Goal: Task Accomplishment & Management: Complete application form

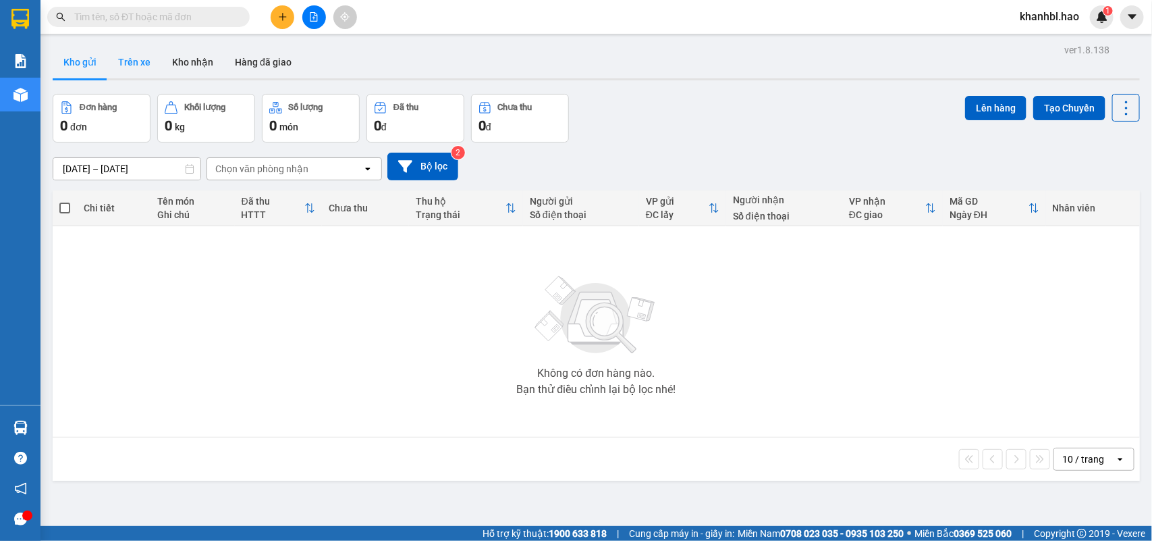
click at [139, 57] on button "Trên xe" at bounding box center [134, 62] width 54 height 32
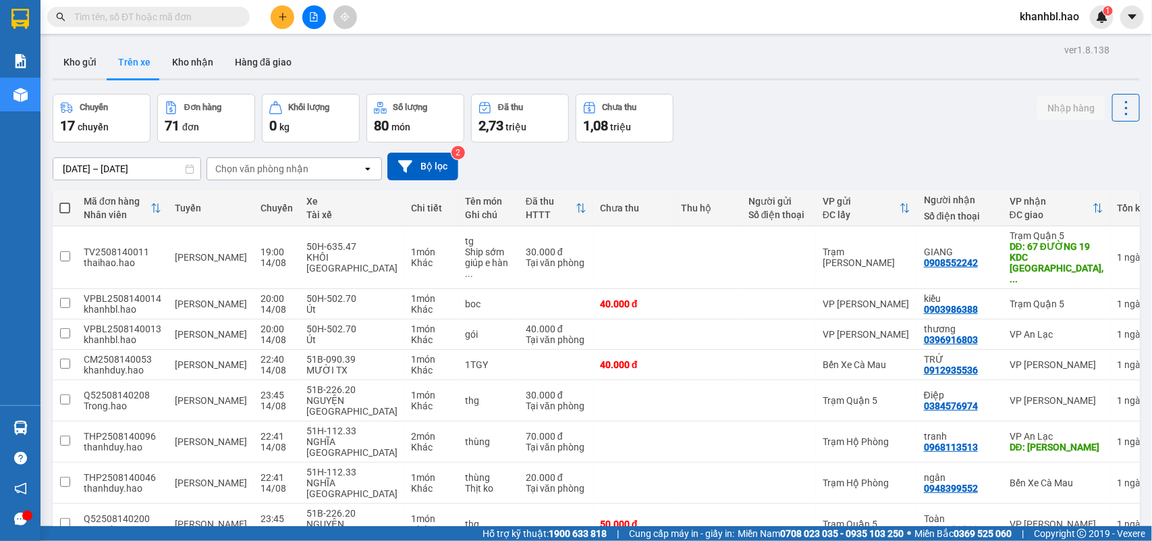
click at [292, 170] on div "Chọn văn phòng nhận" at bounding box center [261, 168] width 93 height 13
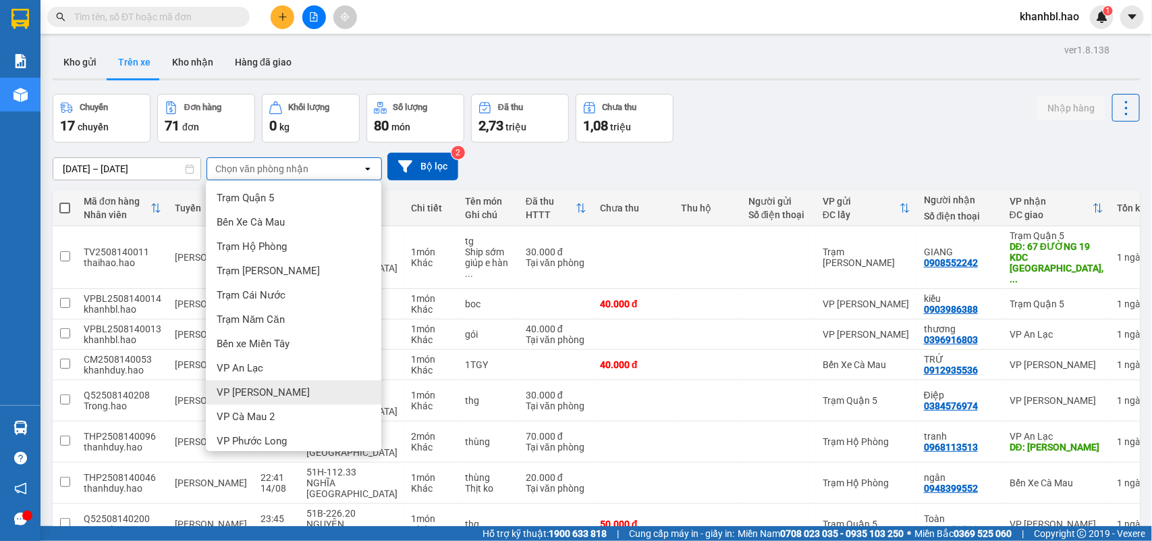
click at [278, 385] on div "VP [PERSON_NAME]" at bounding box center [293, 392] width 175 height 24
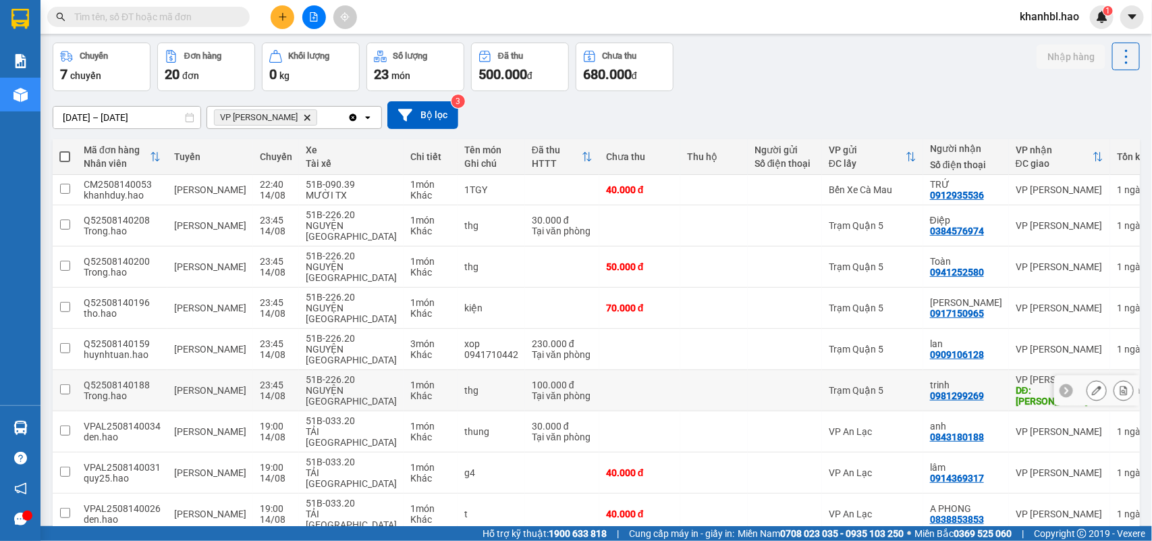
scroll to position [72, 0]
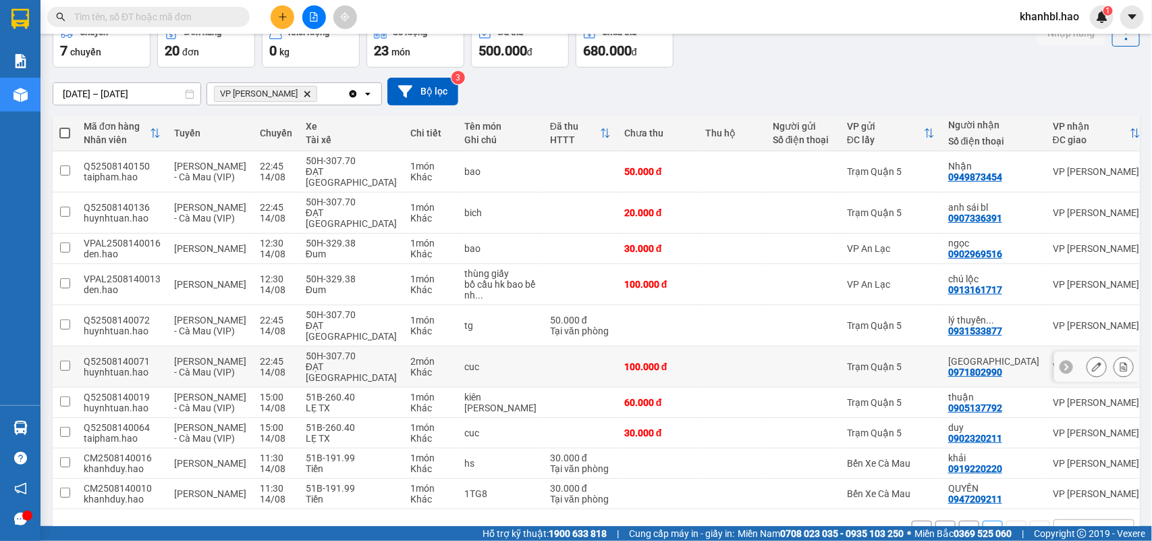
scroll to position [0, 0]
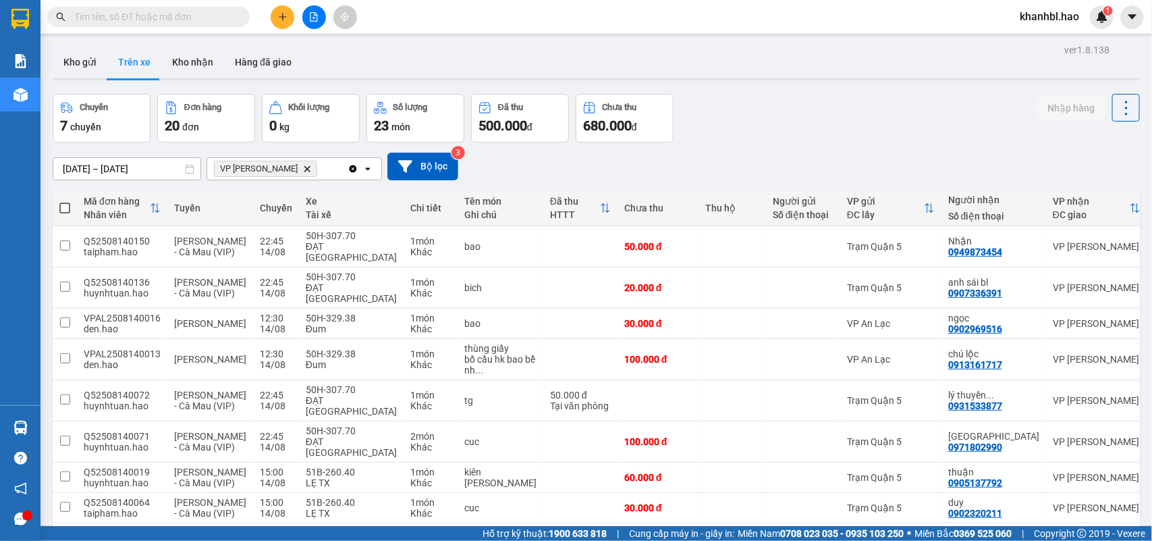
click at [71, 210] on th at bounding box center [65, 208] width 24 height 36
click at [67, 208] on span at bounding box center [64, 207] width 11 height 11
click at [65, 201] on input "checkbox" at bounding box center [65, 201] width 0 height 0
checkbox input "true"
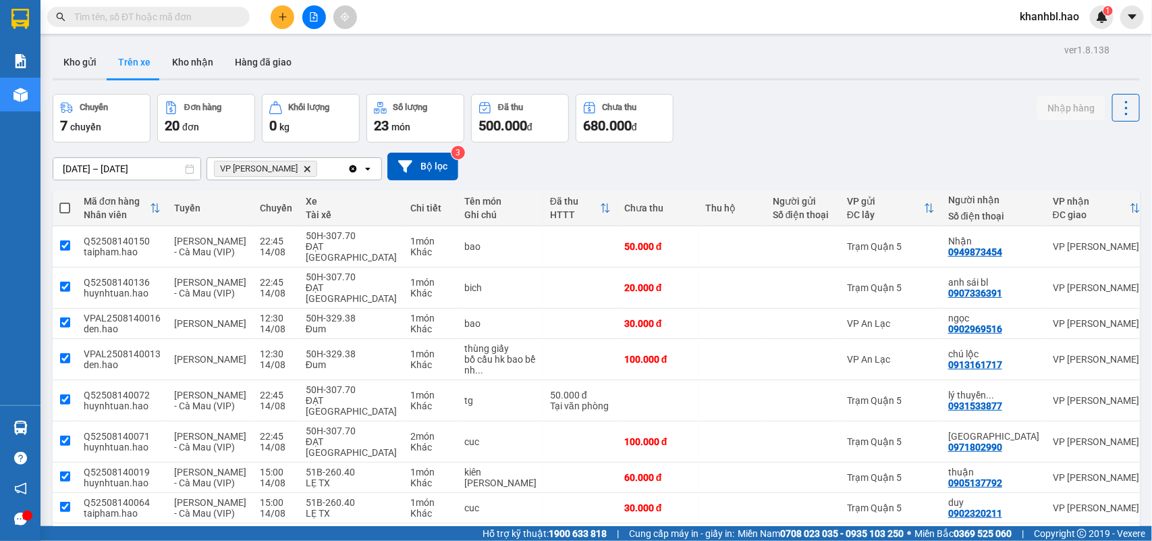
checkbox input "true"
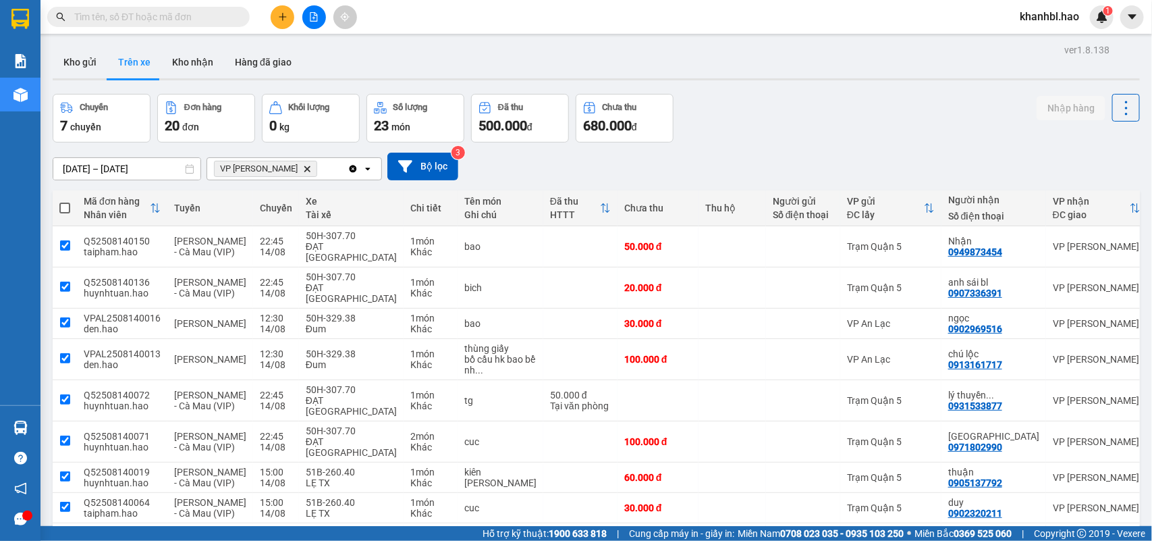
checkbox input "true"
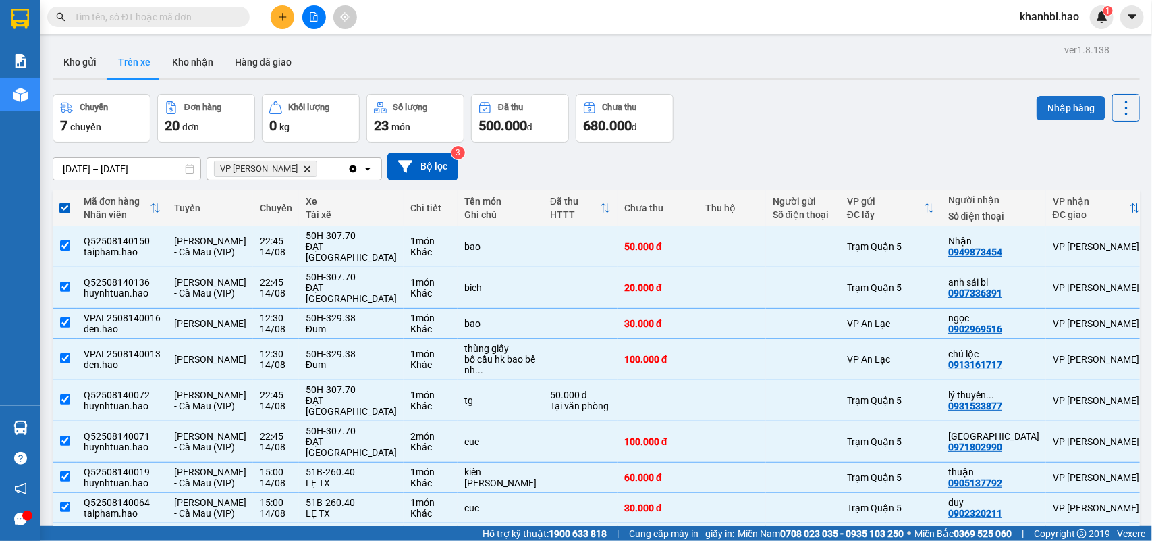
click at [1041, 103] on button "Nhập hàng" at bounding box center [1071, 108] width 69 height 24
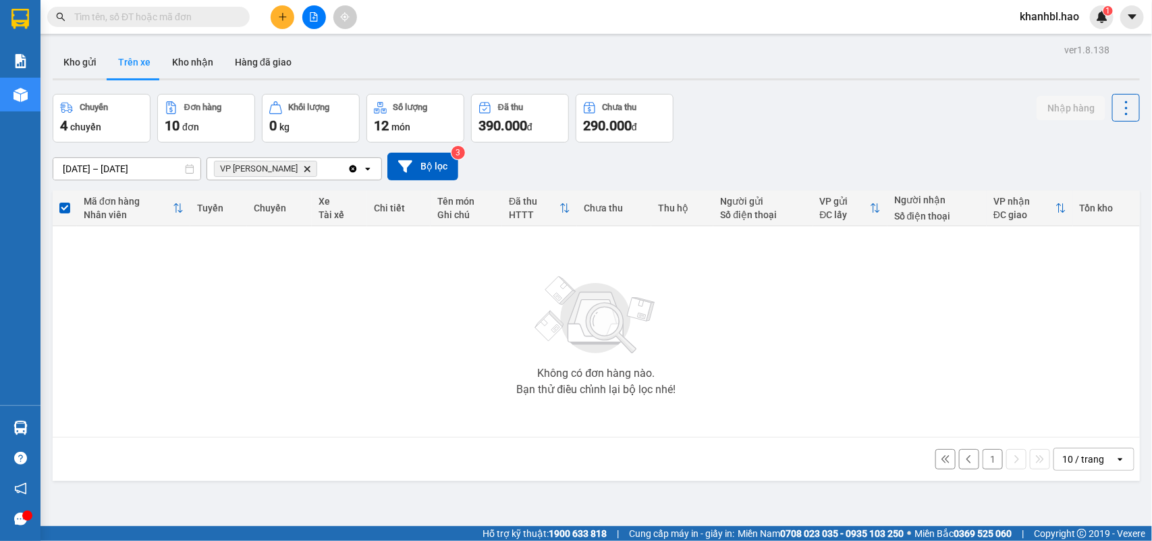
click at [989, 467] on button "1" at bounding box center [993, 459] width 20 height 20
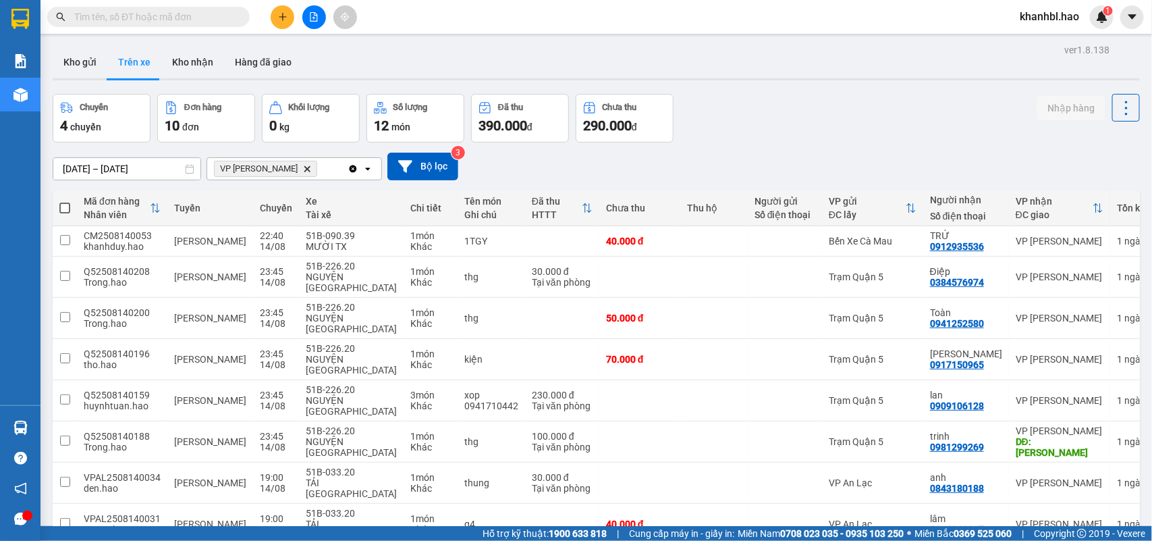
click at [67, 207] on span at bounding box center [64, 207] width 11 height 11
click at [65, 201] on input "checkbox" at bounding box center [65, 201] width 0 height 0
checkbox input "true"
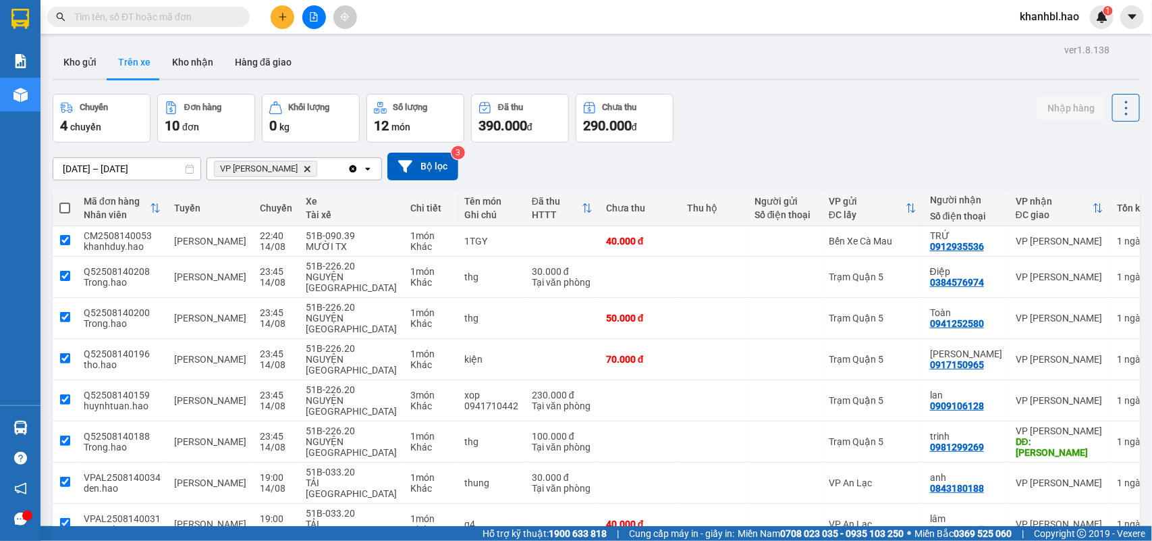
checkbox input "true"
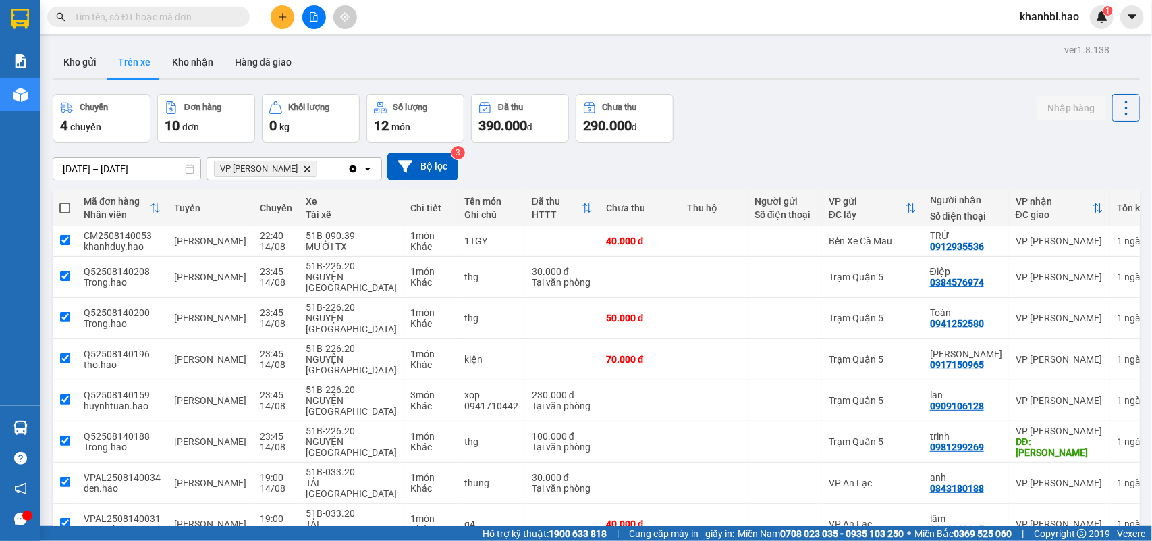
checkbox input "true"
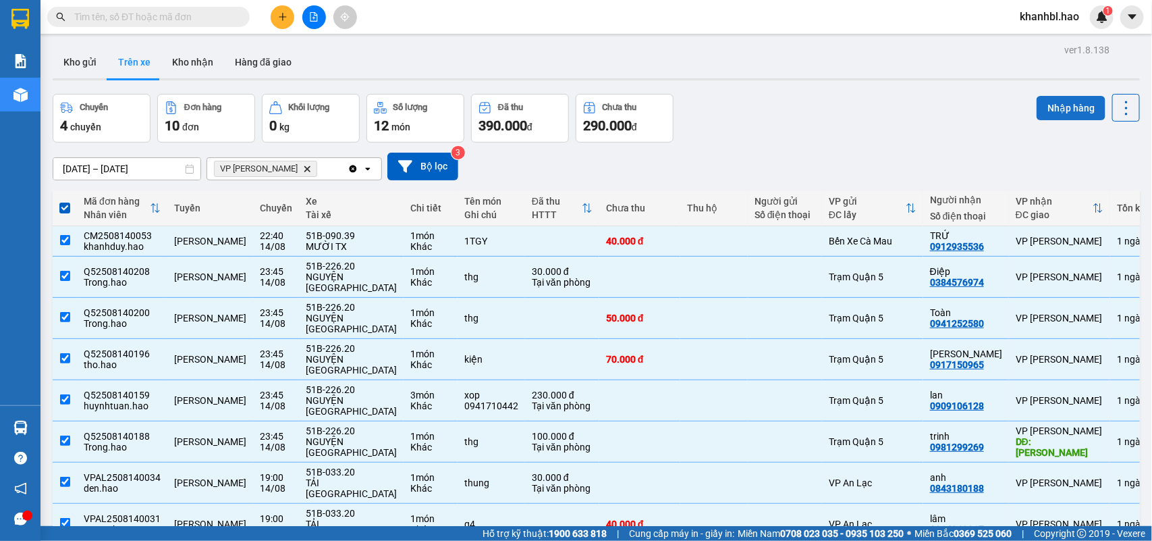
click at [1037, 111] on button "Nhập hàng" at bounding box center [1071, 108] width 69 height 24
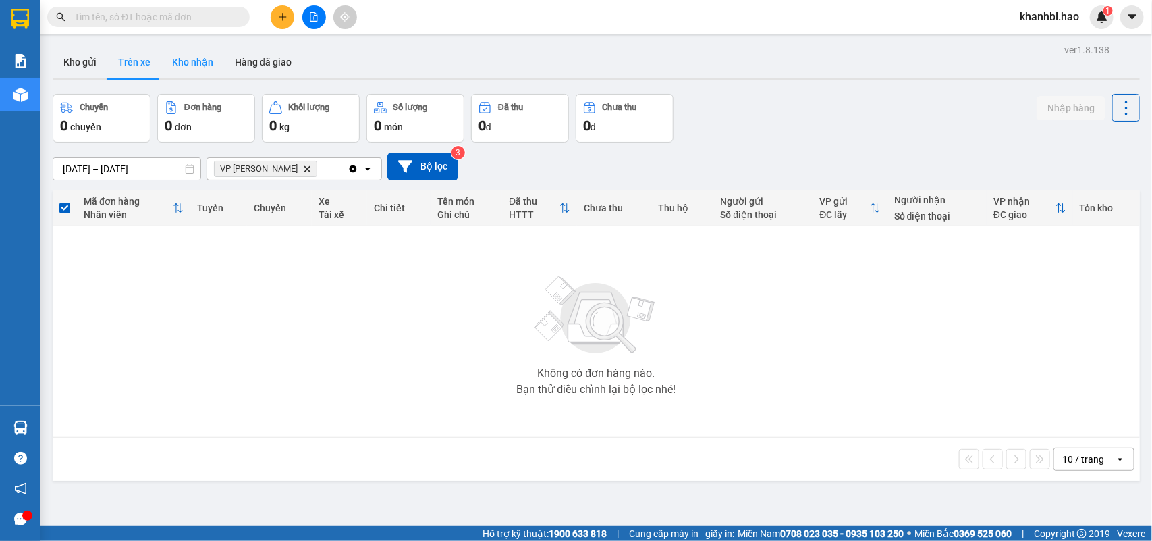
click at [191, 64] on button "Kho nhận" at bounding box center [192, 62] width 63 height 32
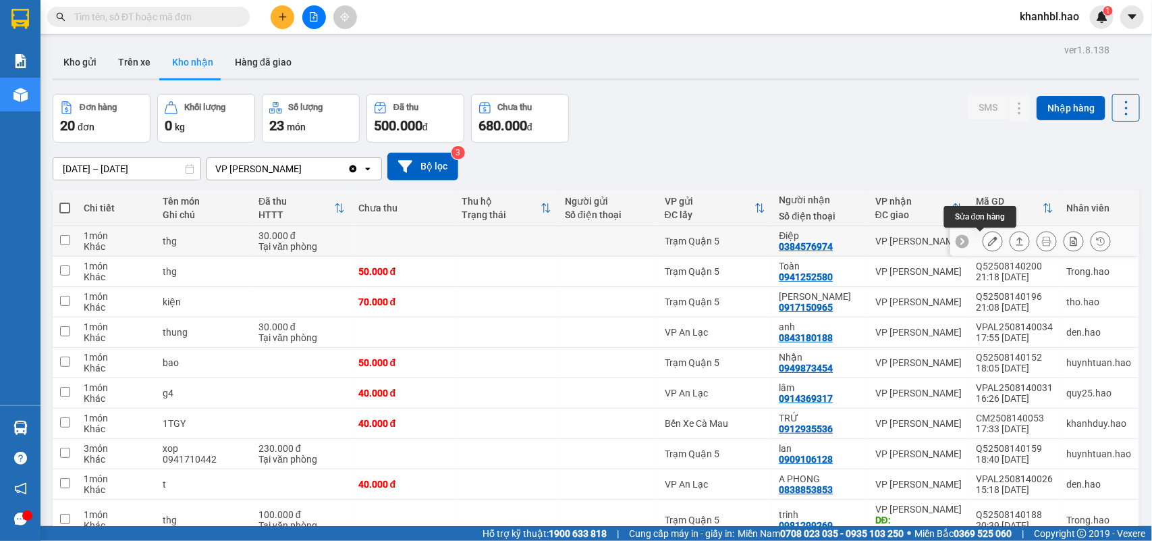
click at [988, 245] on icon at bounding box center [992, 240] width 9 height 9
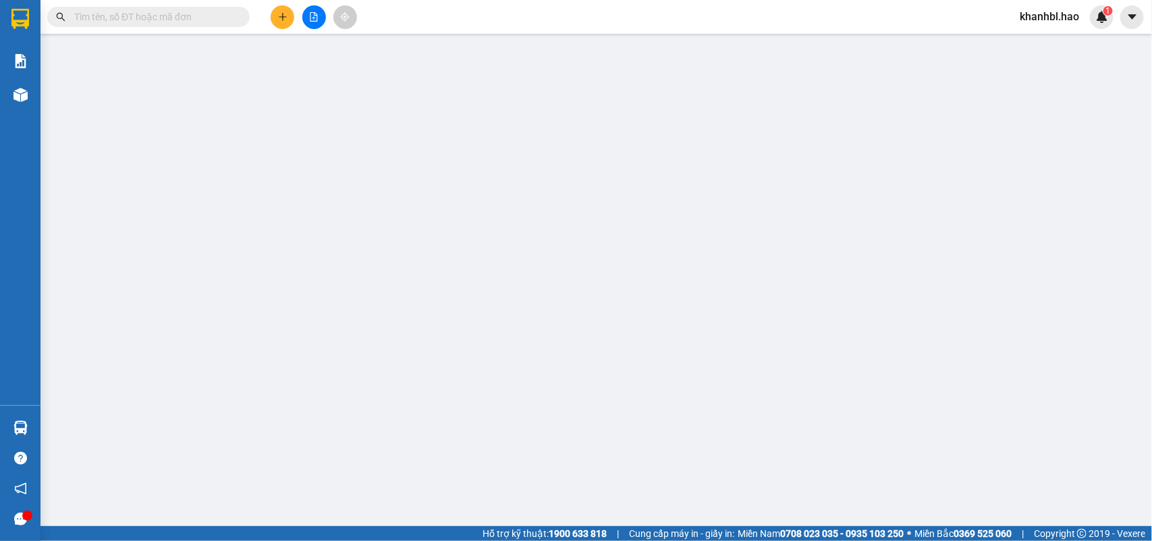
type input "0384576974"
type input "Điệp"
type input "30.000"
type input "0"
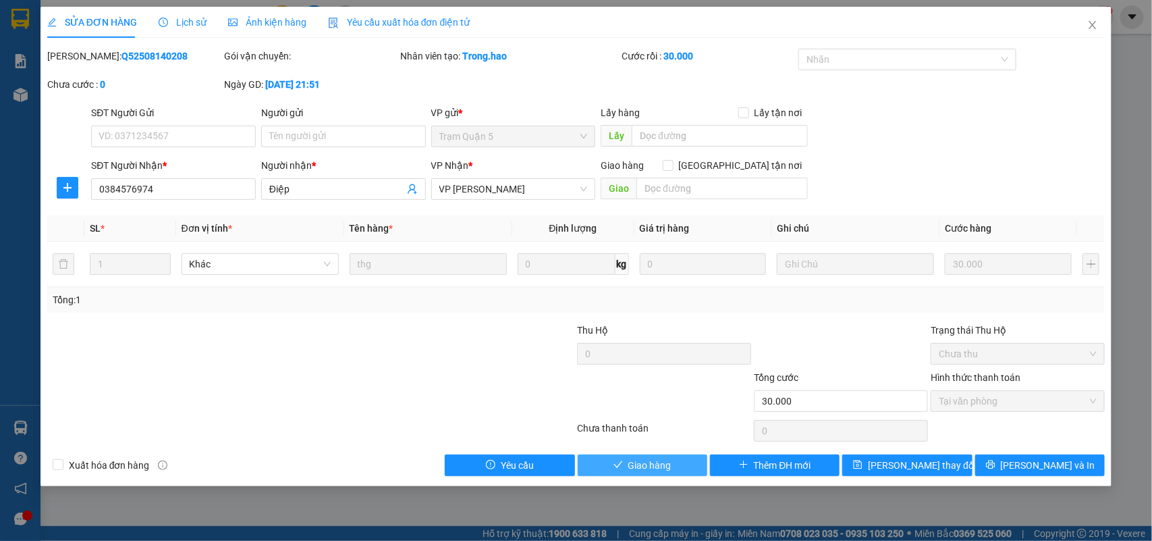
click at [667, 462] on span "Giao hàng" at bounding box center [649, 465] width 43 height 15
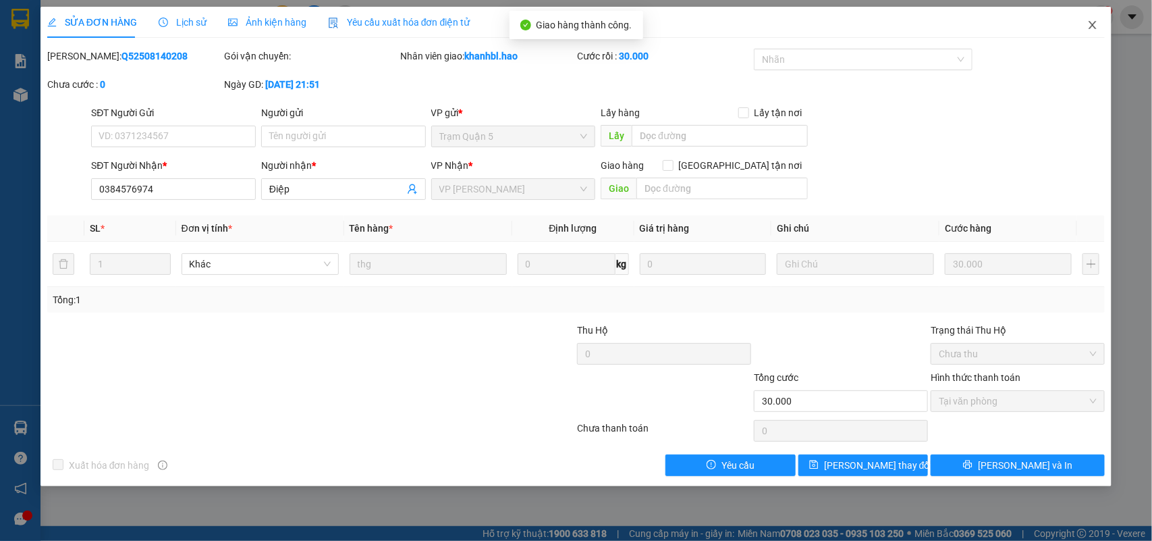
click at [1097, 26] on icon "close" at bounding box center [1092, 25] width 11 height 11
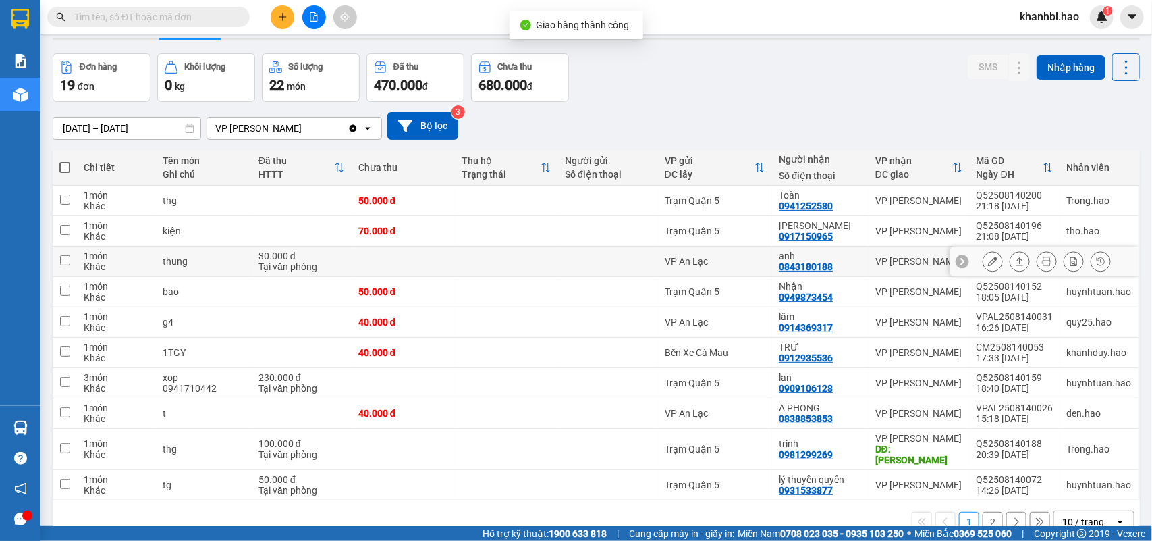
scroll to position [62, 0]
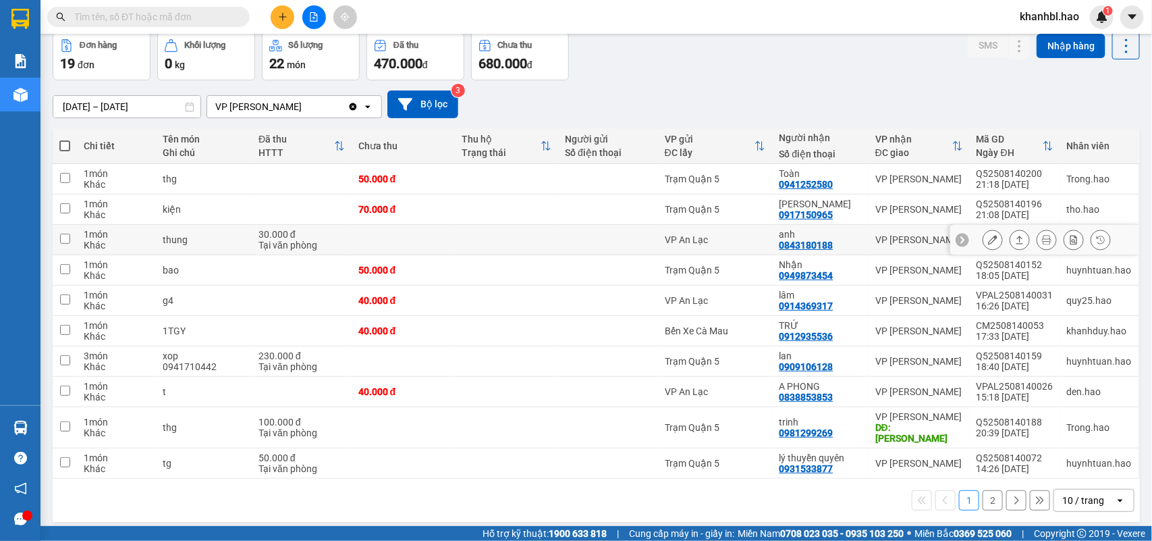
click at [987, 240] on button at bounding box center [992, 240] width 19 height 24
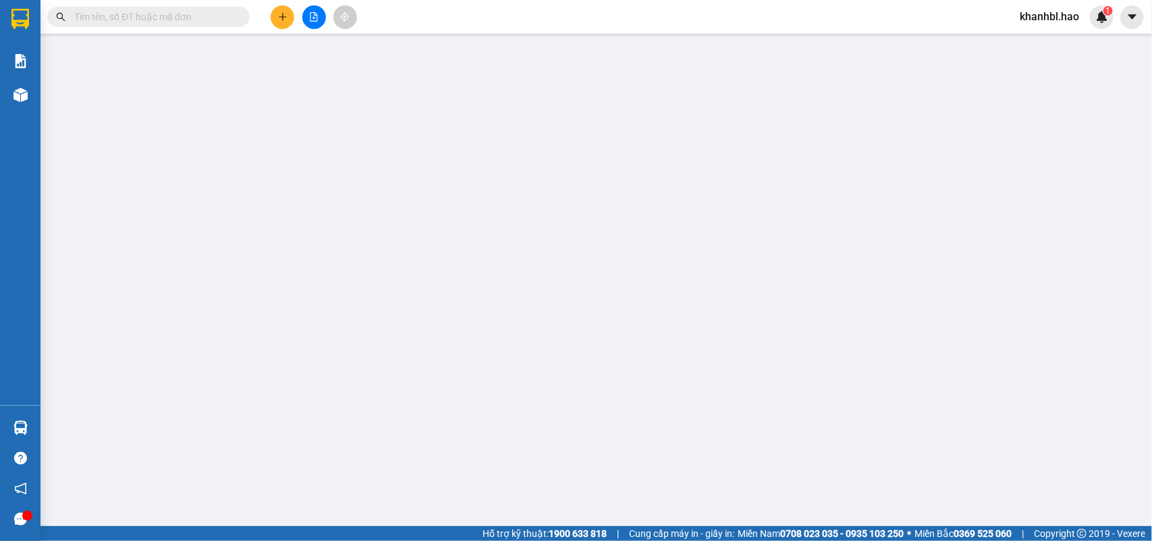
type input "0843180188"
type input "anh"
type input "30.000"
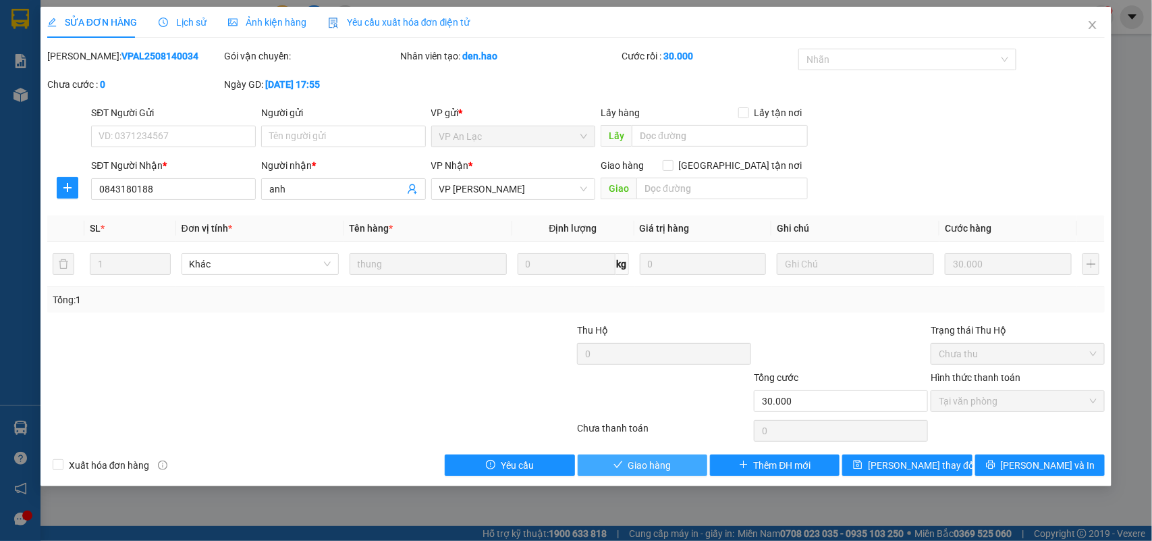
click at [630, 474] on button "Giao hàng" at bounding box center [643, 465] width 130 height 22
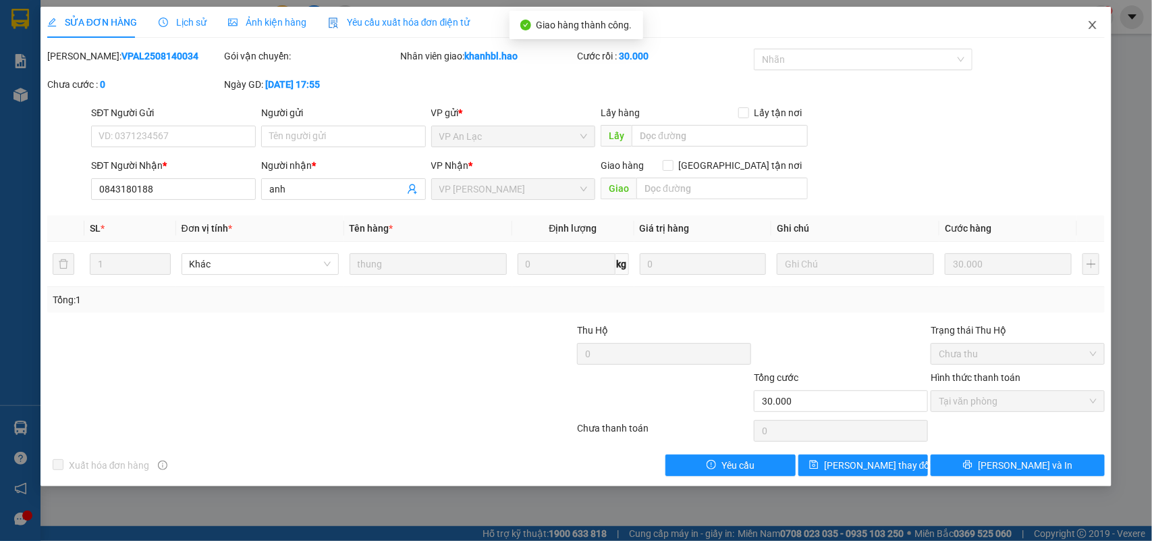
click at [1091, 27] on icon "close" at bounding box center [1092, 25] width 7 height 8
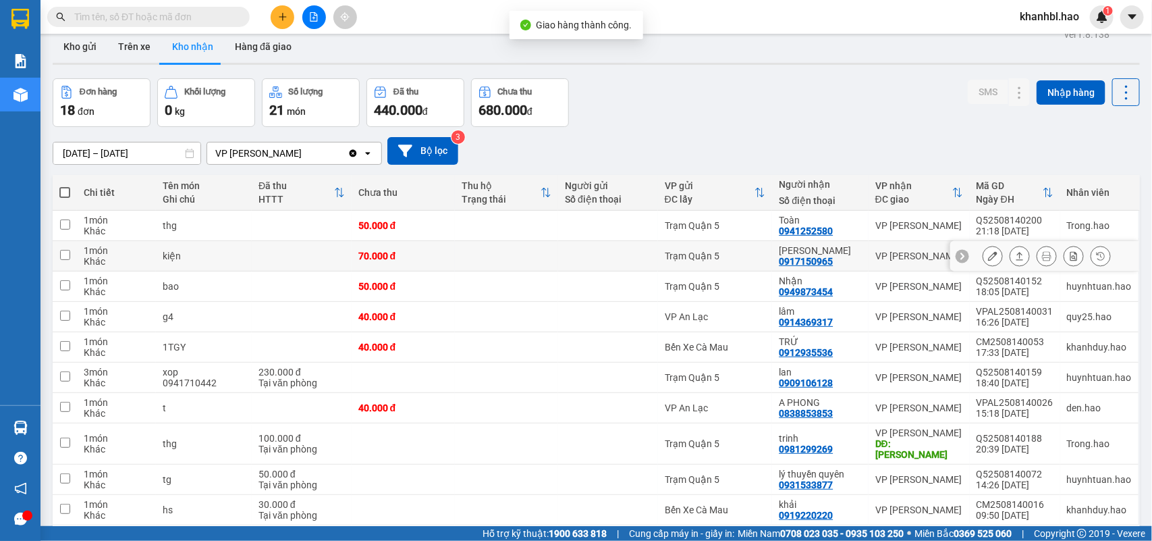
scroll to position [62, 0]
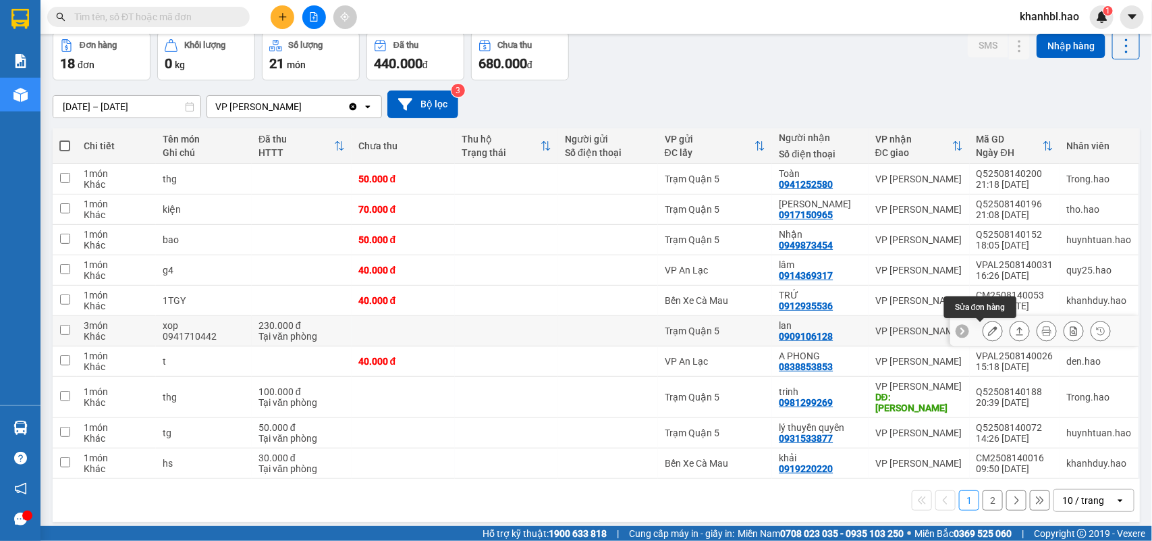
click at [988, 333] on icon at bounding box center [992, 330] width 9 height 9
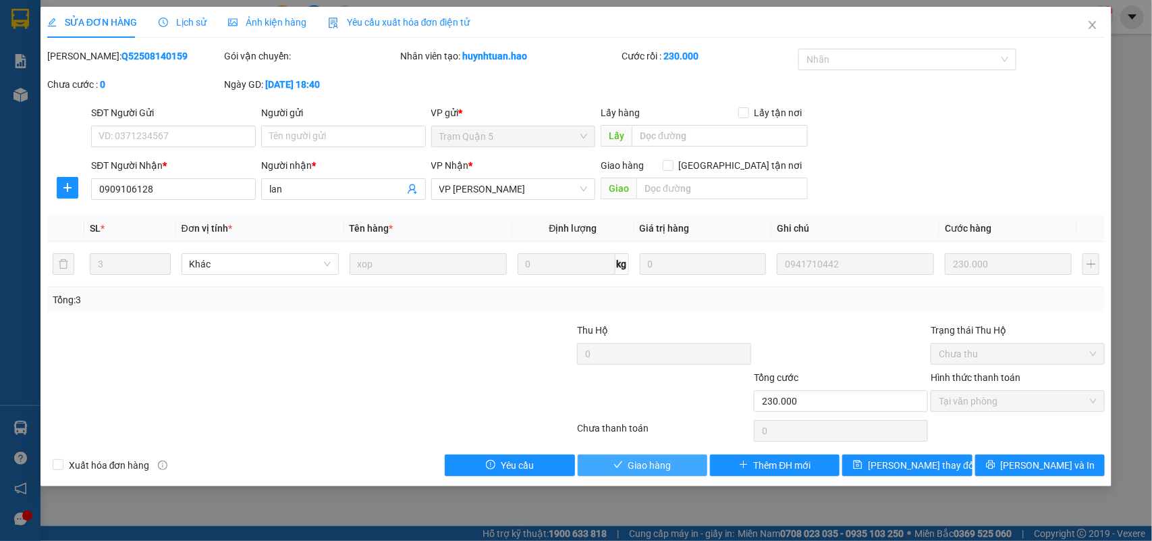
click at [639, 470] on span "Giao hàng" at bounding box center [649, 465] width 43 height 15
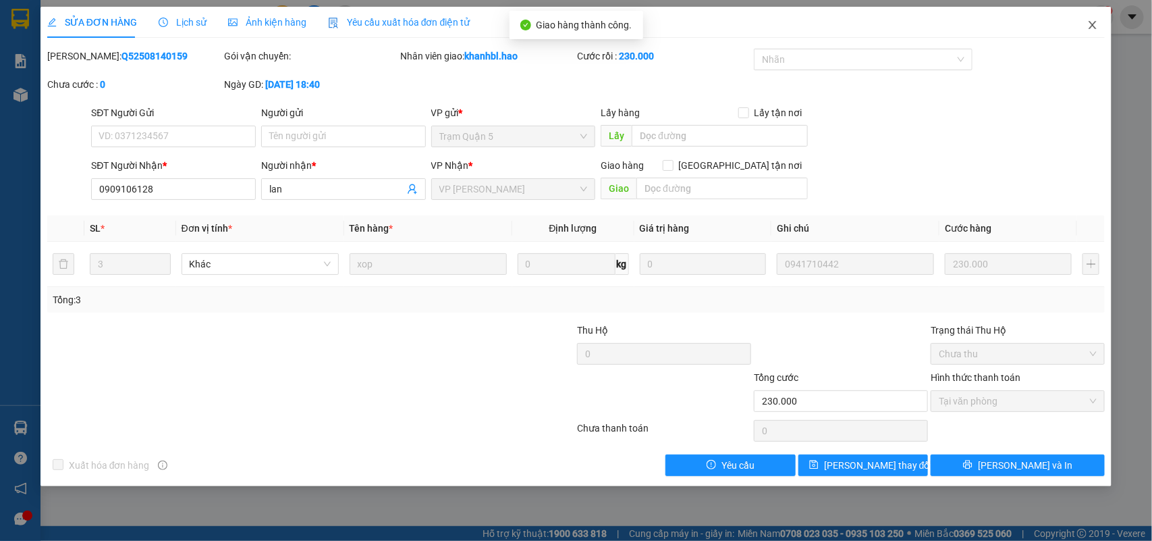
click at [1092, 24] on icon "close" at bounding box center [1092, 25] width 7 height 8
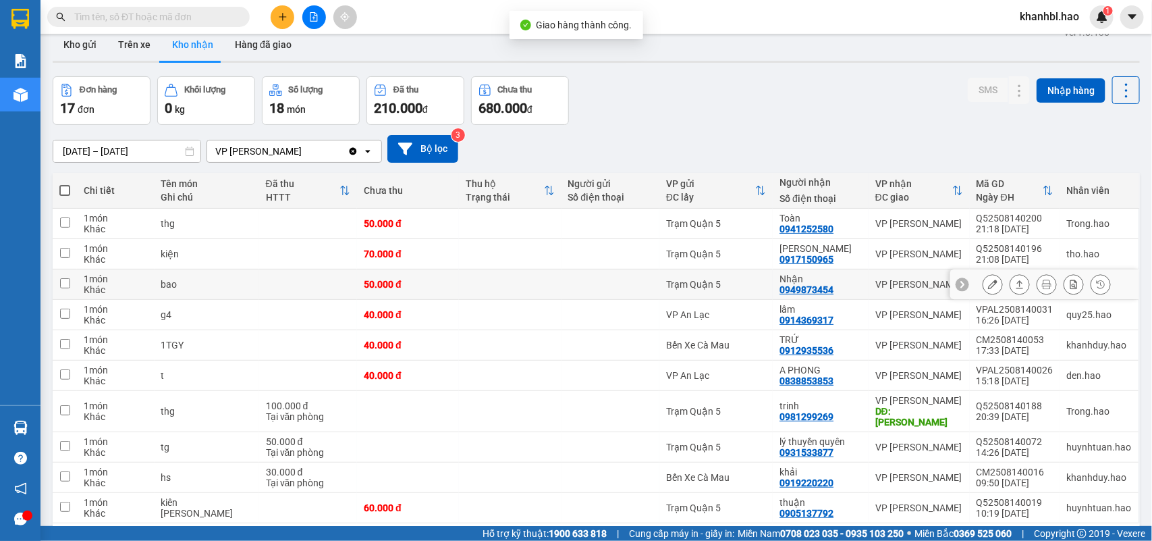
scroll to position [62, 0]
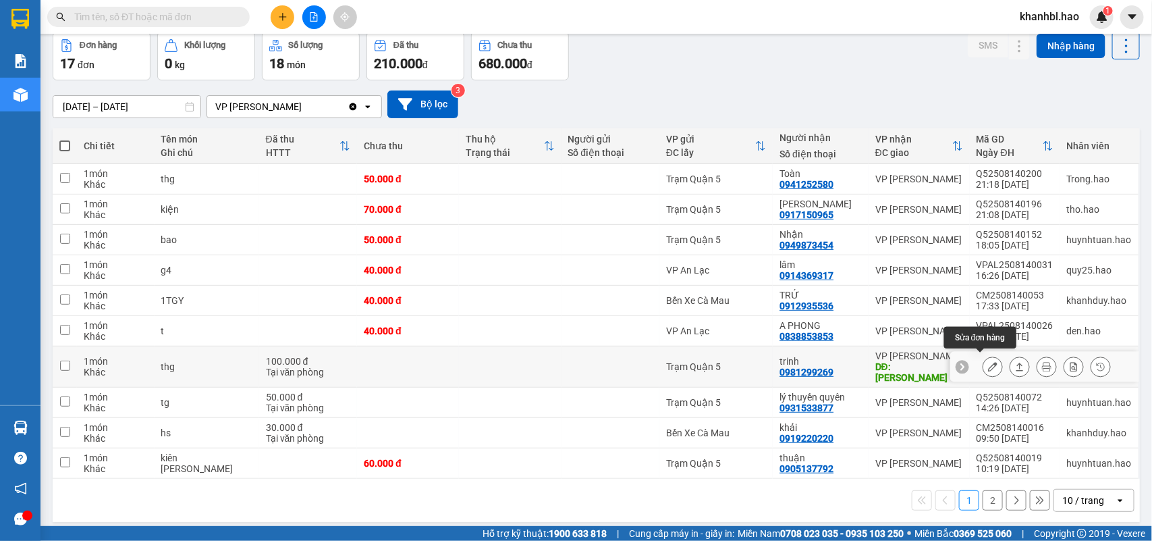
click at [988, 362] on icon at bounding box center [992, 366] width 9 height 9
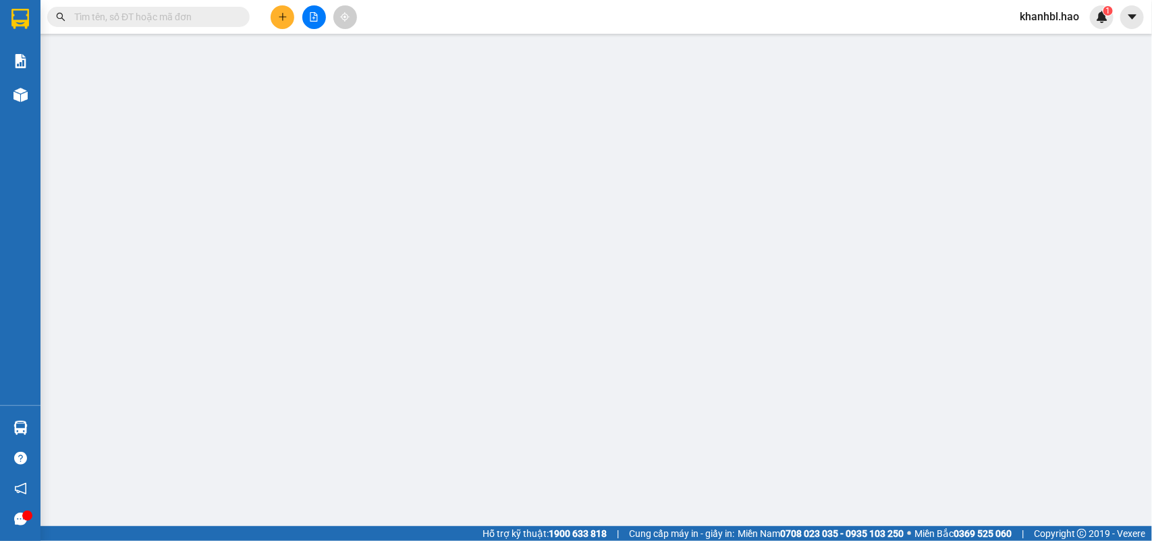
type input "0981299269"
type input "trinh"
type input "[PERSON_NAME]"
type input "100.000"
type input "0"
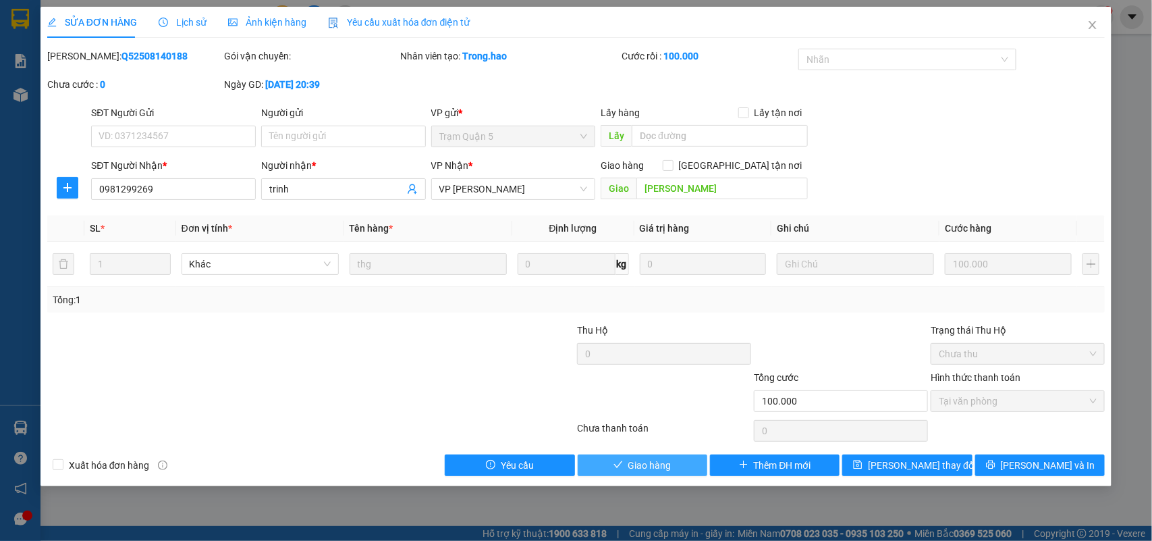
click at [669, 464] on span "Giao hàng" at bounding box center [649, 465] width 43 height 15
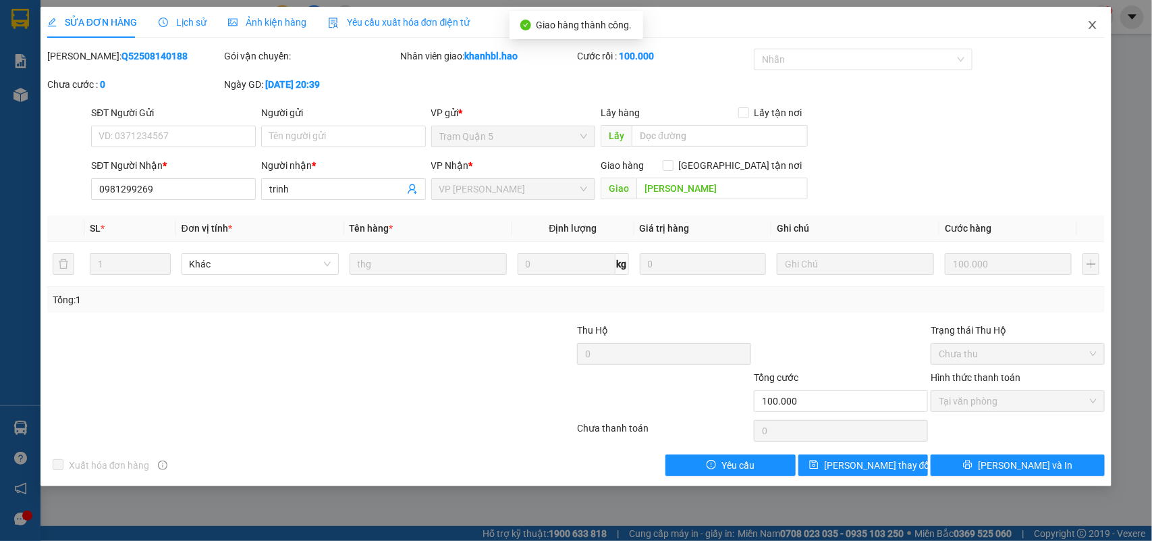
click at [1097, 24] on icon "close" at bounding box center [1092, 25] width 11 height 11
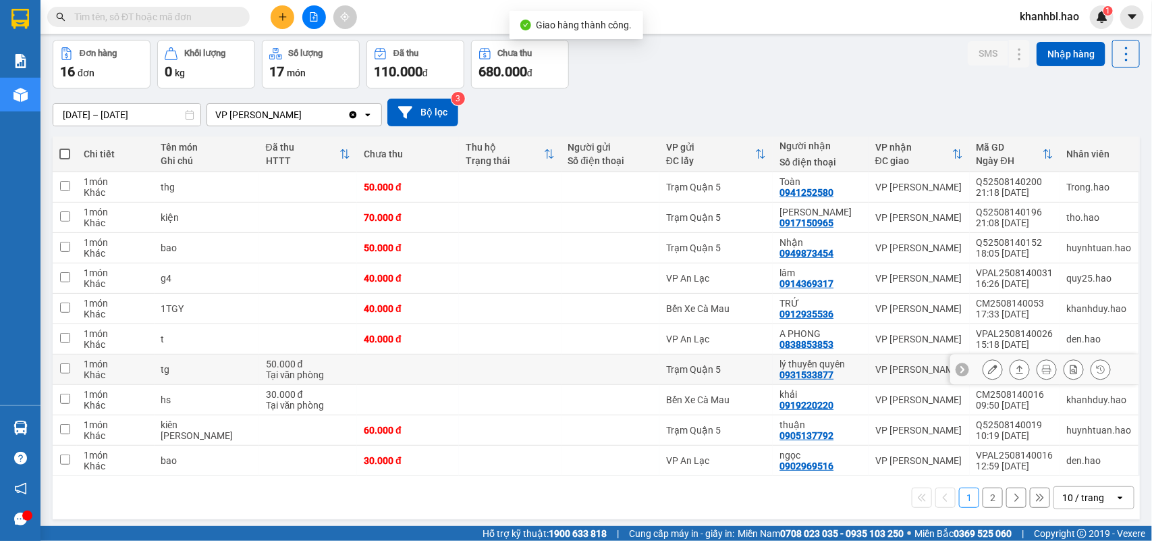
scroll to position [62, 0]
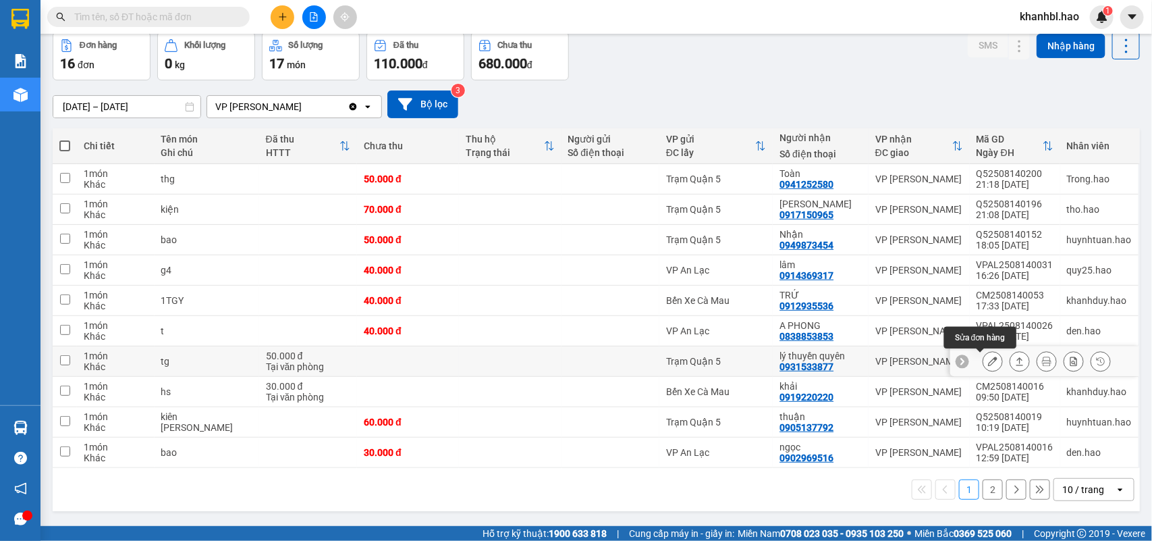
click at [988, 360] on icon at bounding box center [992, 360] width 9 height 9
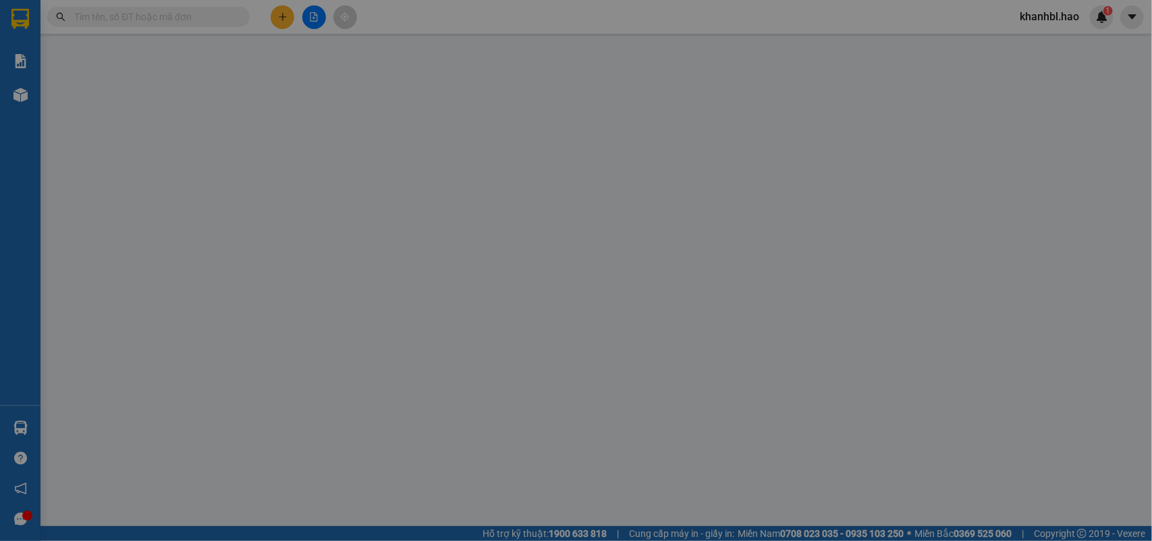
type input "0931533877"
type input "lý thuyền quyên"
type input "50.000"
type input "0"
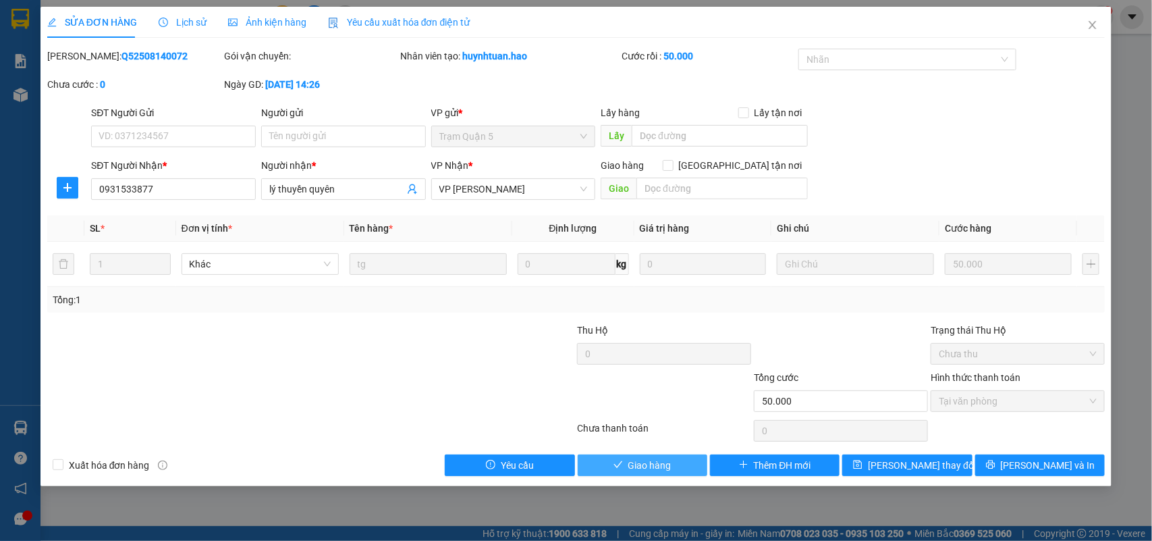
click at [662, 466] on span "Giao hàng" at bounding box center [649, 465] width 43 height 15
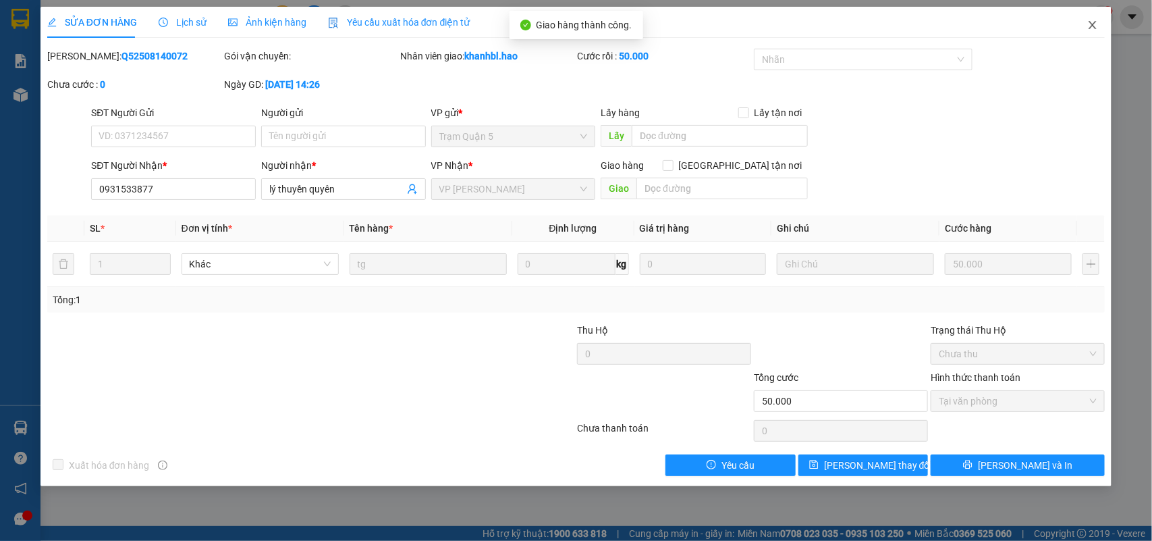
click at [1093, 28] on icon "close" at bounding box center [1092, 25] width 11 height 11
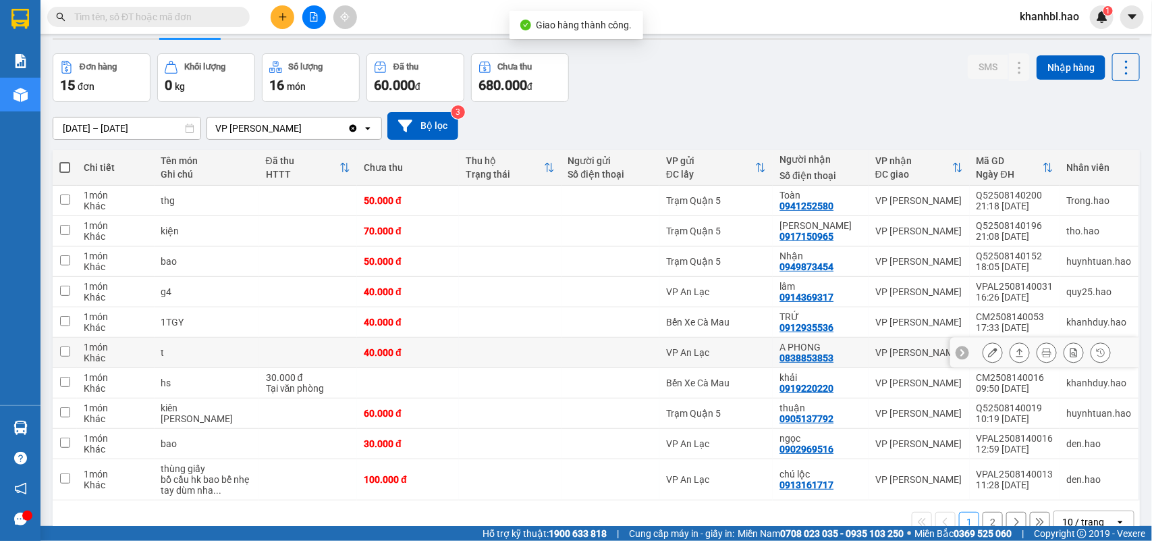
scroll to position [72, 0]
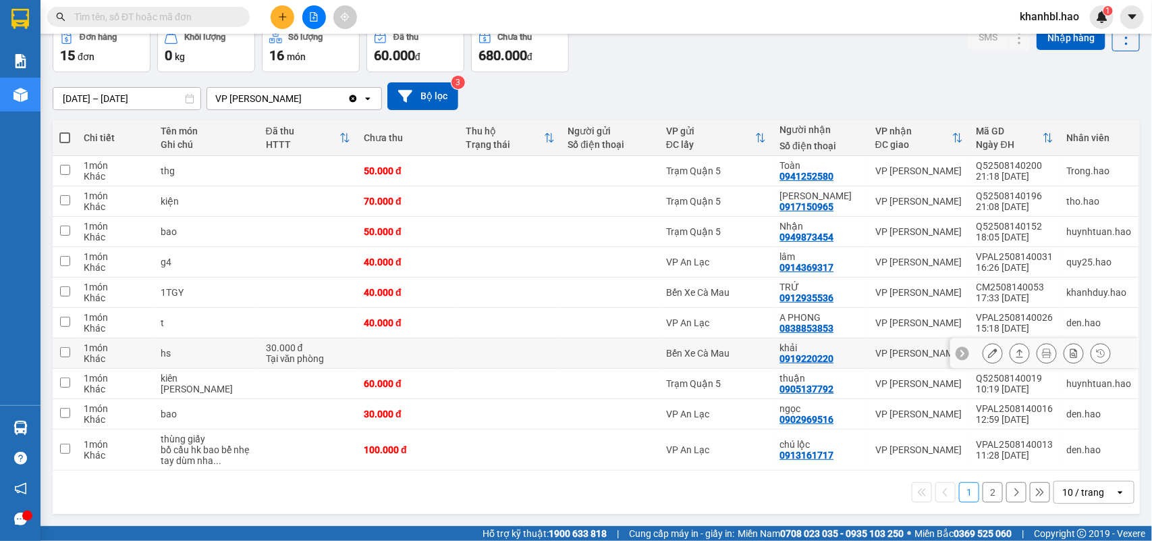
click at [988, 348] on icon at bounding box center [992, 352] width 9 height 9
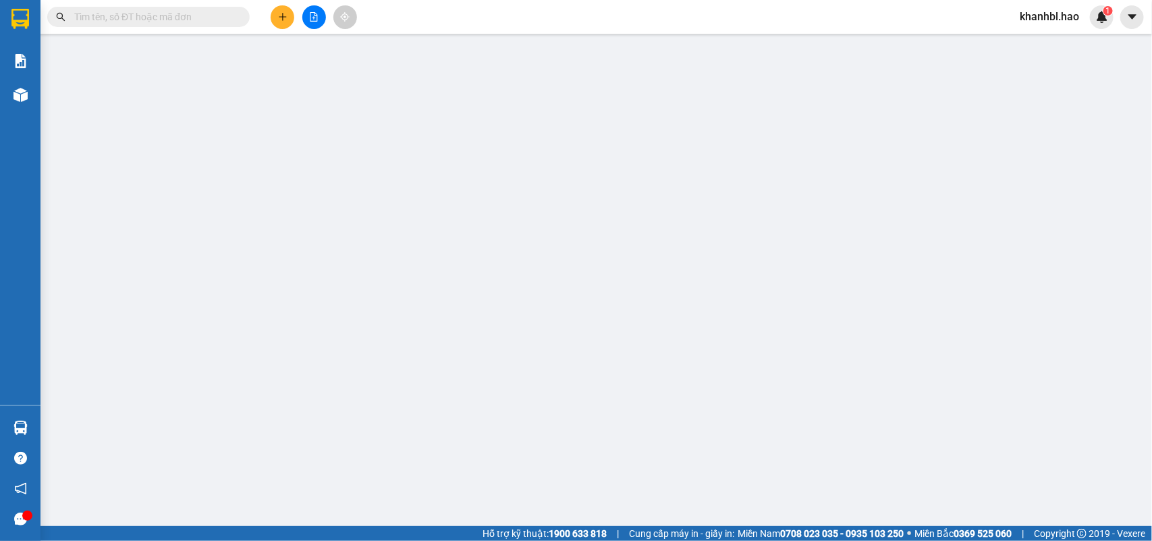
type input "0919220220"
type input "khải"
type input "30.000"
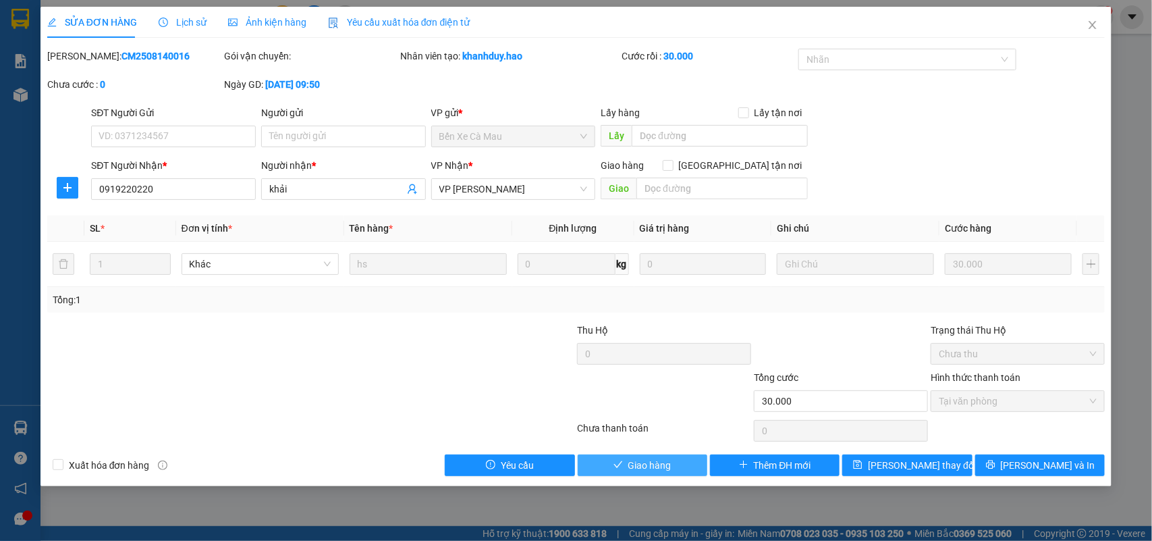
click at [640, 463] on span "Giao hàng" at bounding box center [649, 465] width 43 height 15
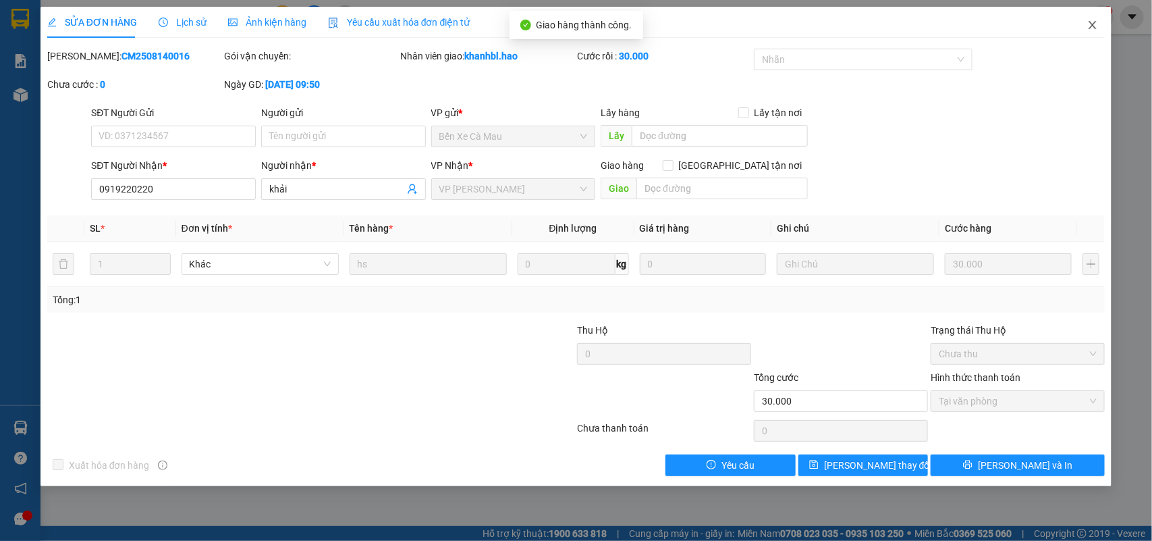
click at [1094, 24] on icon "close" at bounding box center [1092, 25] width 7 height 8
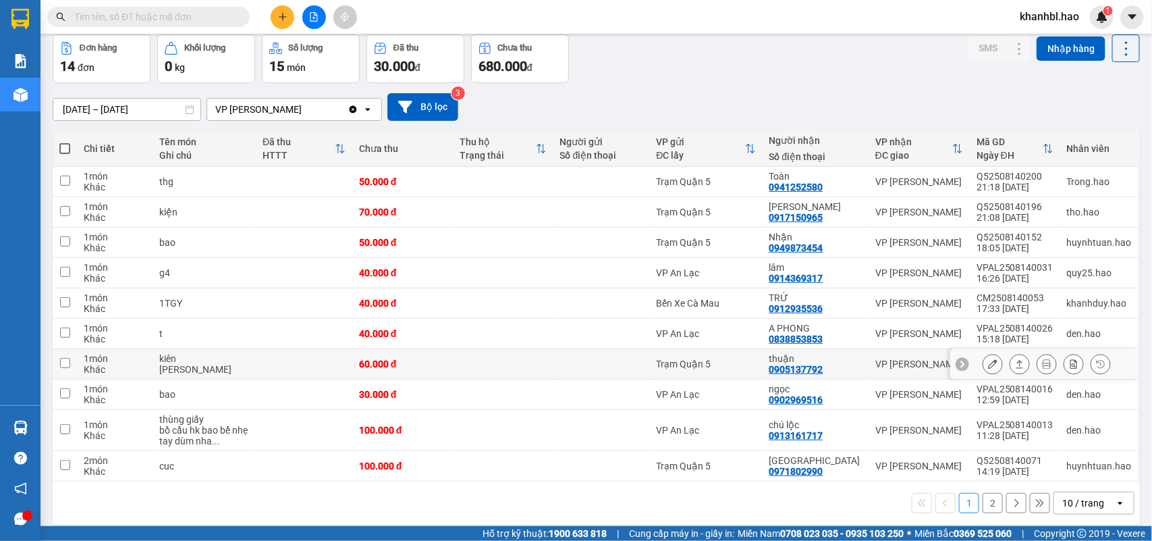
scroll to position [72, 0]
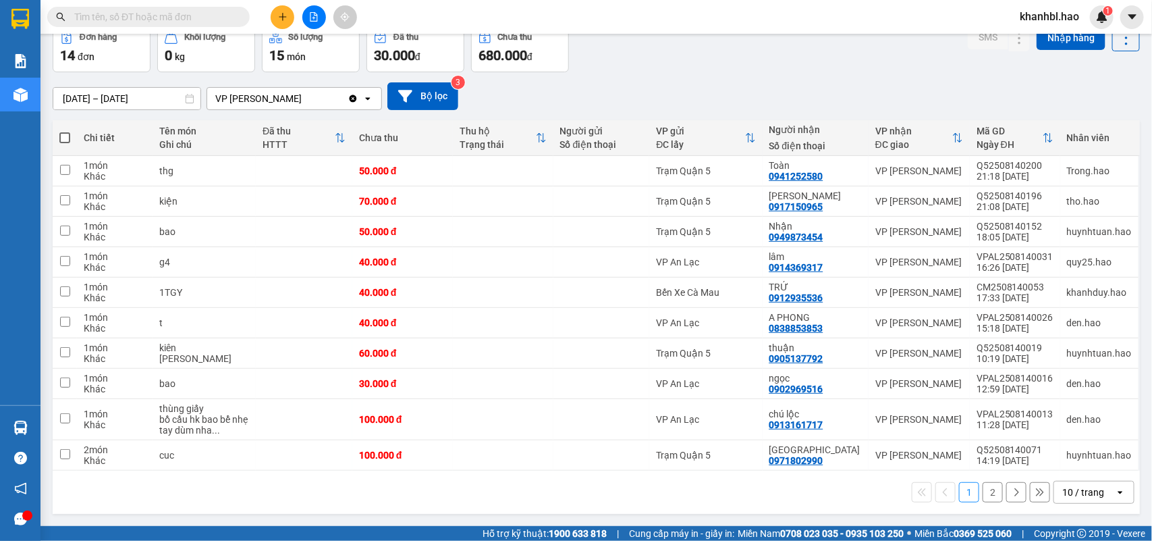
click at [983, 493] on button "2" at bounding box center [993, 492] width 20 height 20
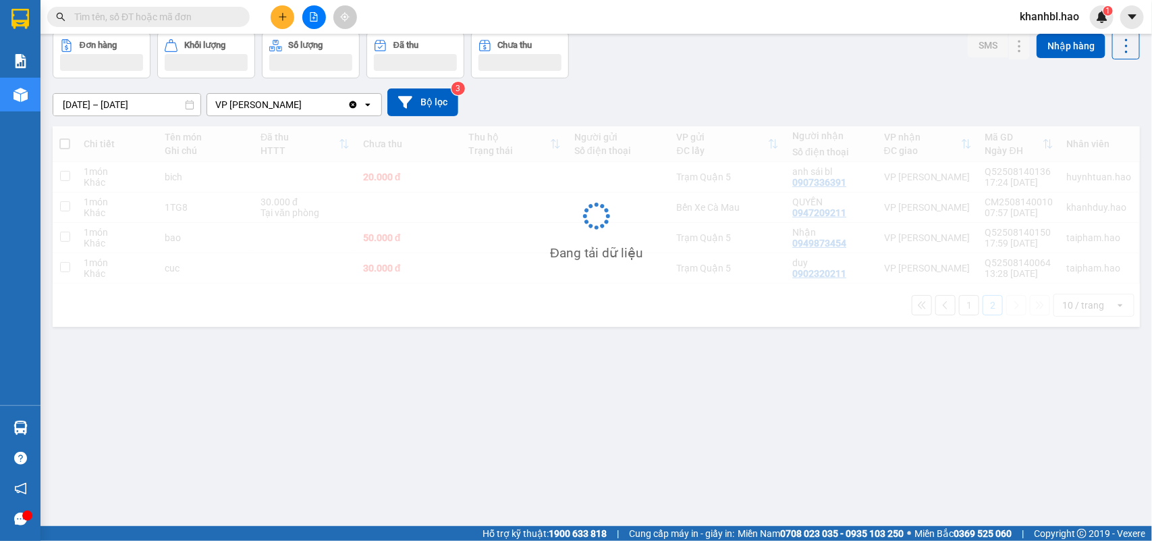
scroll to position [62, 0]
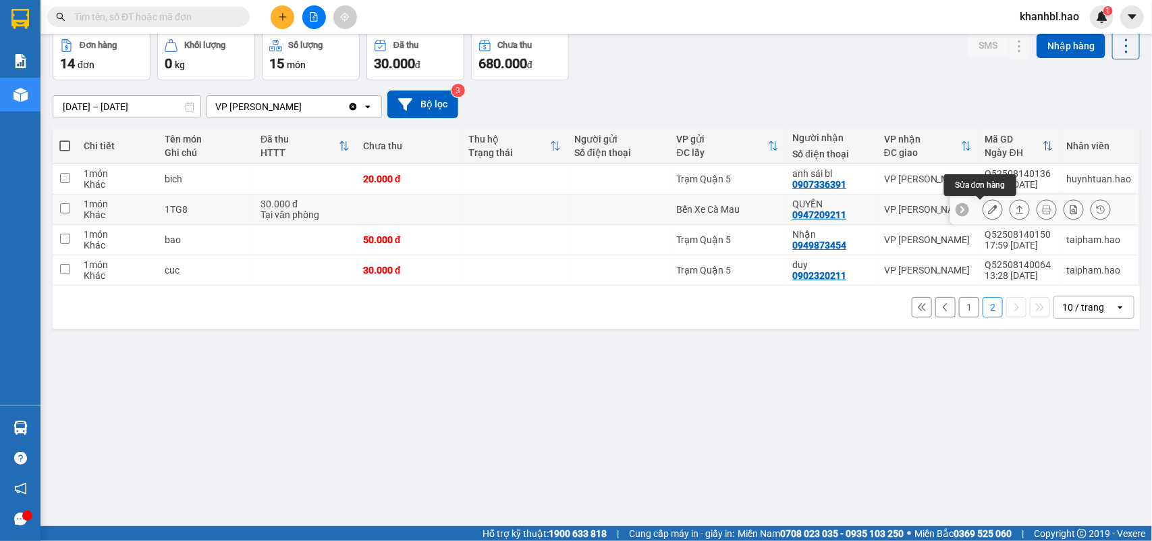
click at [988, 209] on icon at bounding box center [992, 208] width 9 height 9
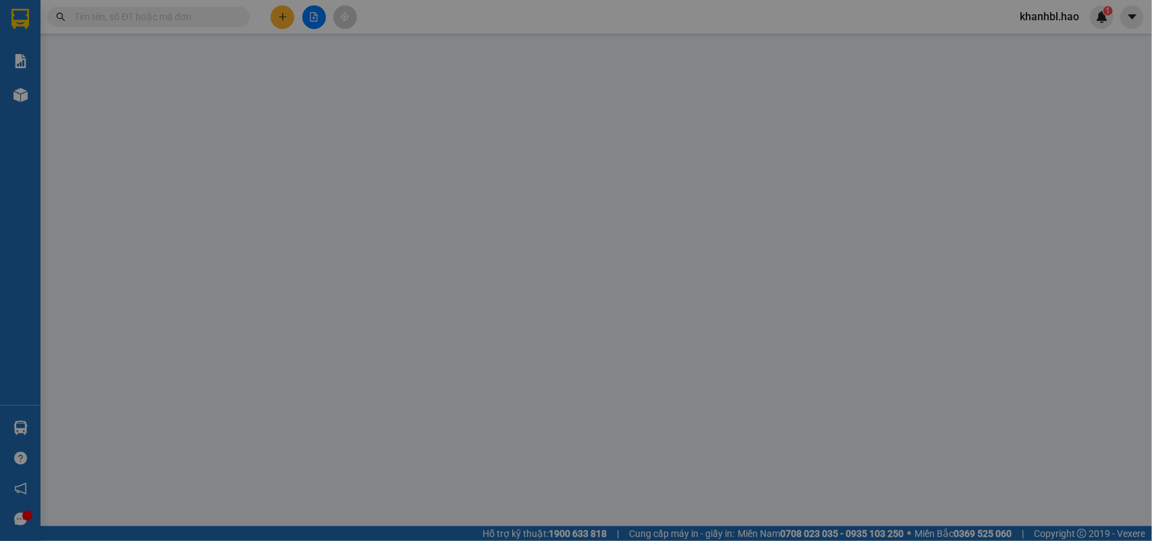
type input "0947209211"
type input "QUYỀN"
type input "30.000"
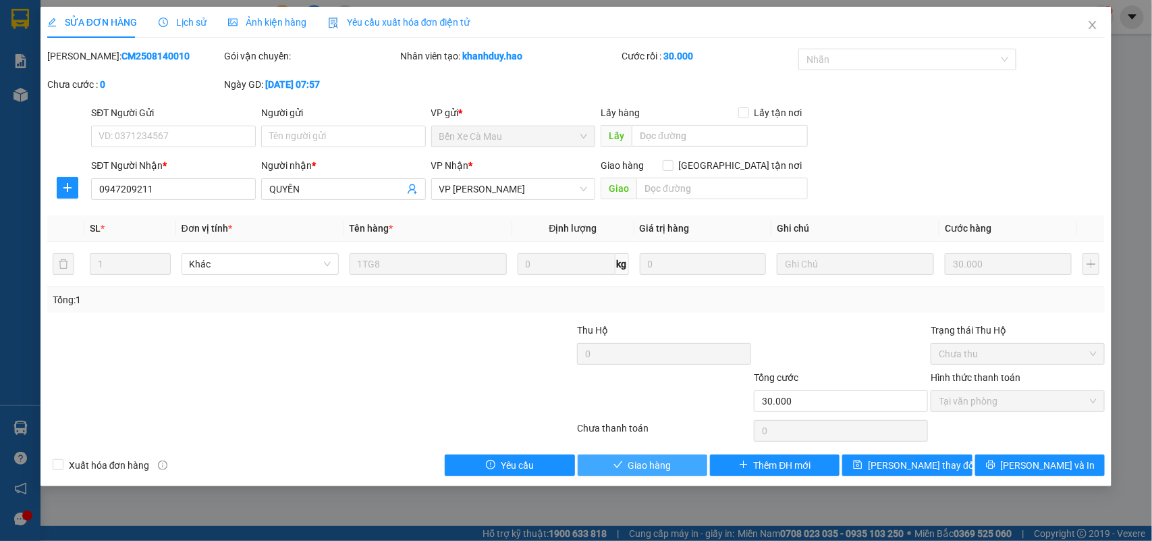
click at [656, 462] on span "Giao hàng" at bounding box center [649, 465] width 43 height 15
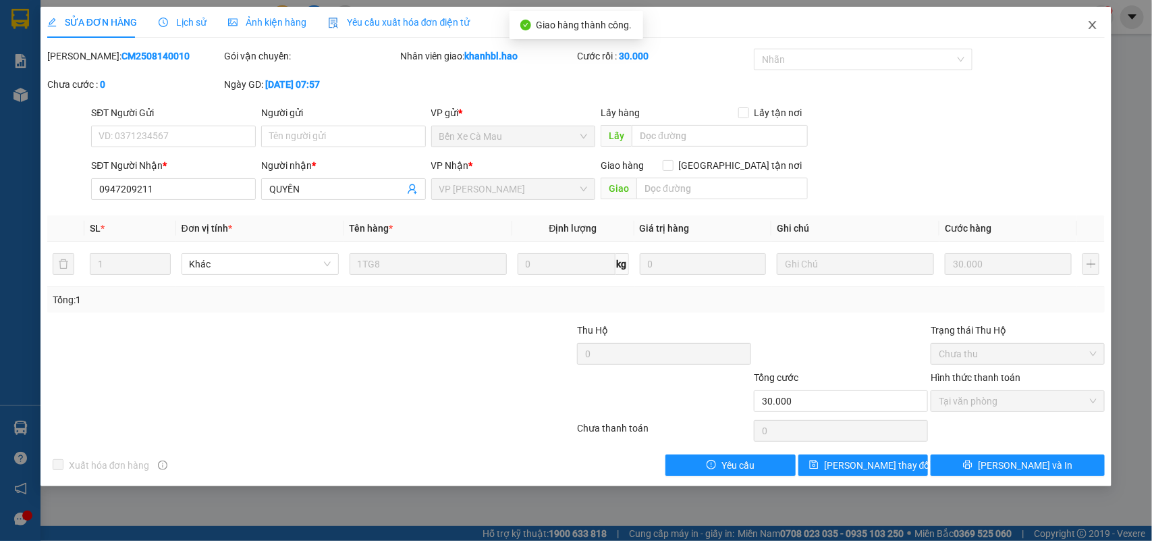
click at [1095, 24] on icon "close" at bounding box center [1092, 25] width 11 height 11
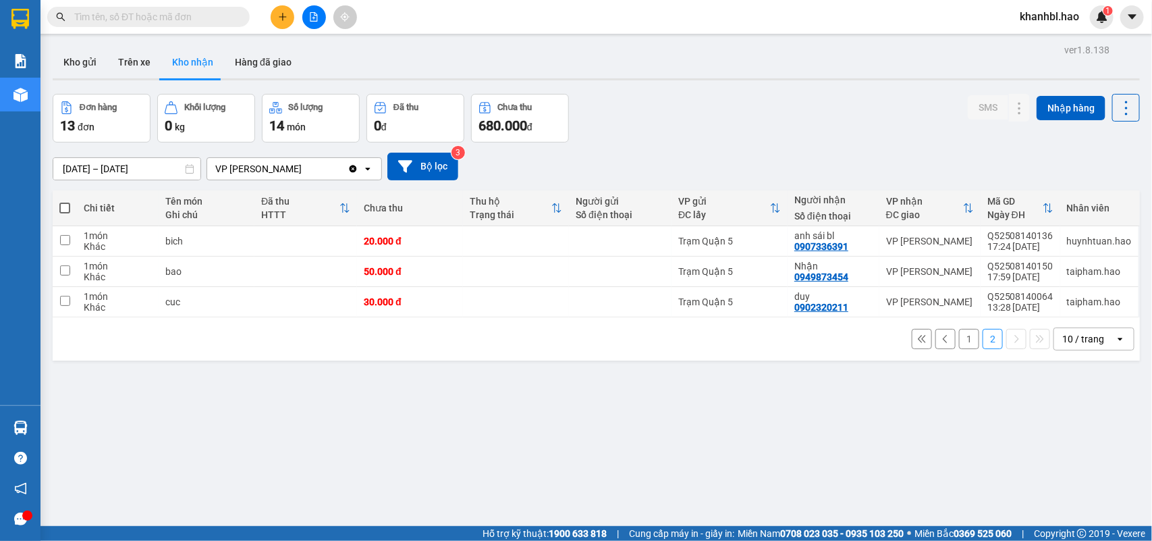
click at [960, 336] on button "1" at bounding box center [969, 339] width 20 height 20
